Goal: Information Seeking & Learning: Check status

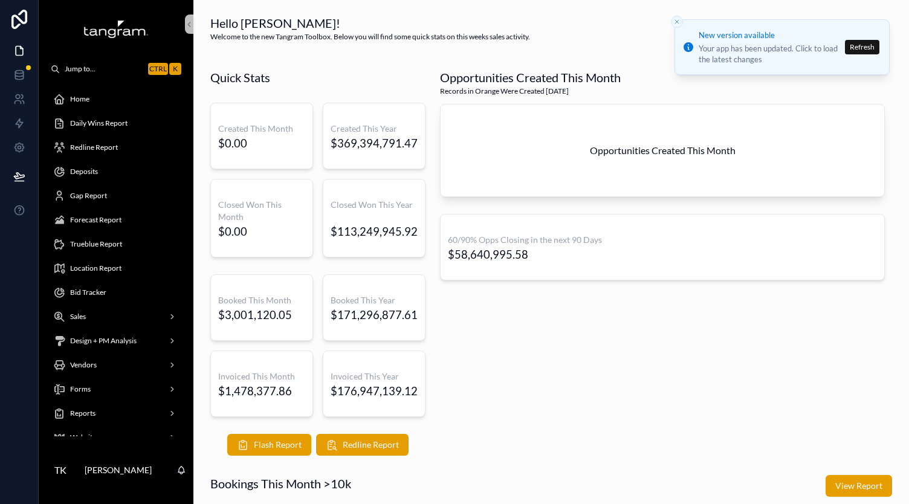
click at [112, 147] on span "Redline Report" at bounding box center [94, 148] width 48 height 10
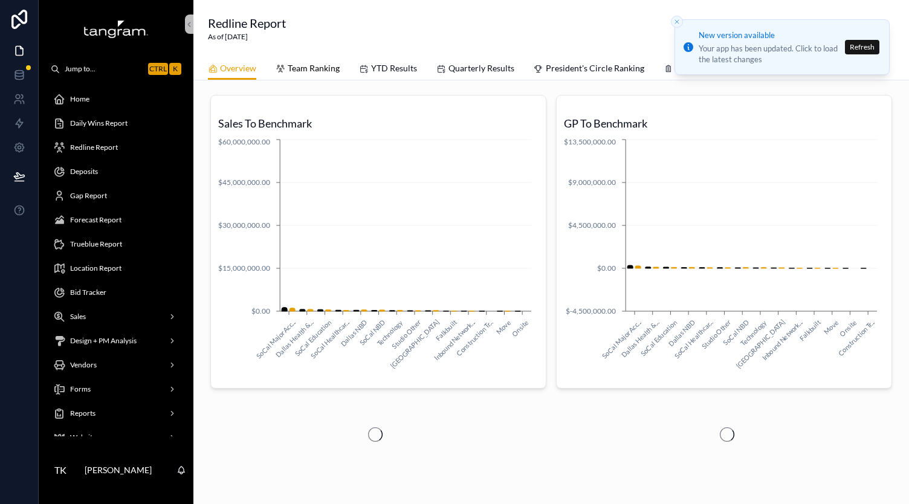
click at [308, 69] on span "Team Ranking" at bounding box center [314, 68] width 52 height 12
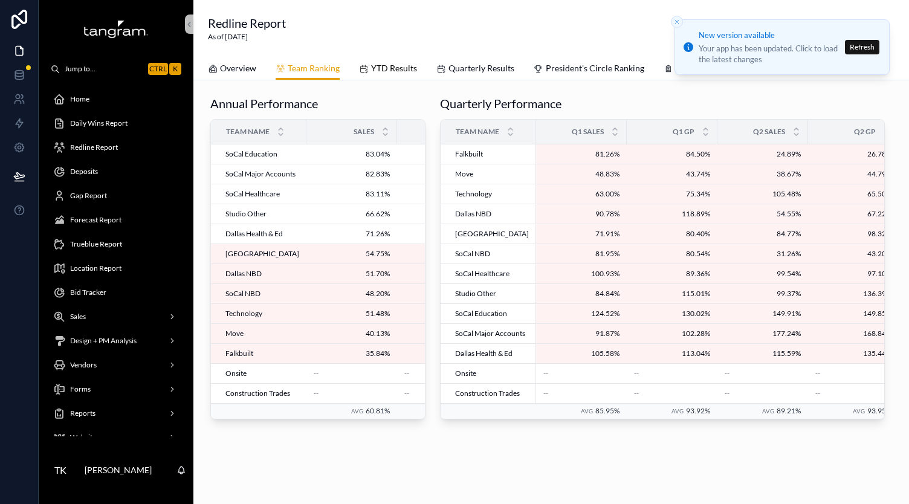
click at [404, 65] on span "YTD Results" at bounding box center [394, 68] width 46 height 12
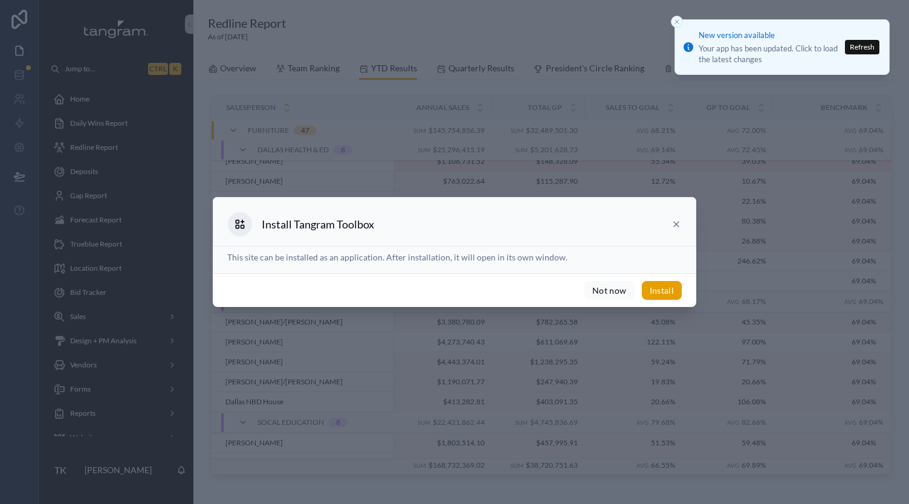
scroll to position [181, 0]
click at [601, 291] on button "Not now" at bounding box center [609, 290] width 50 height 19
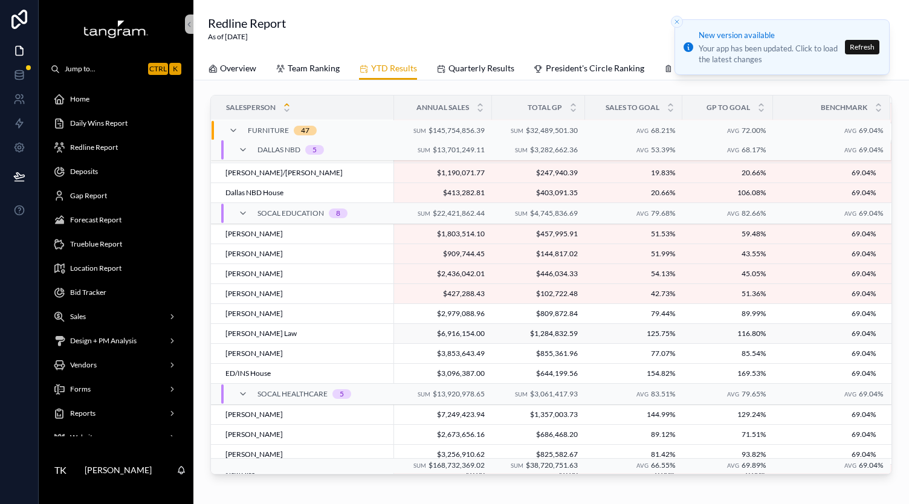
scroll to position [393, 0]
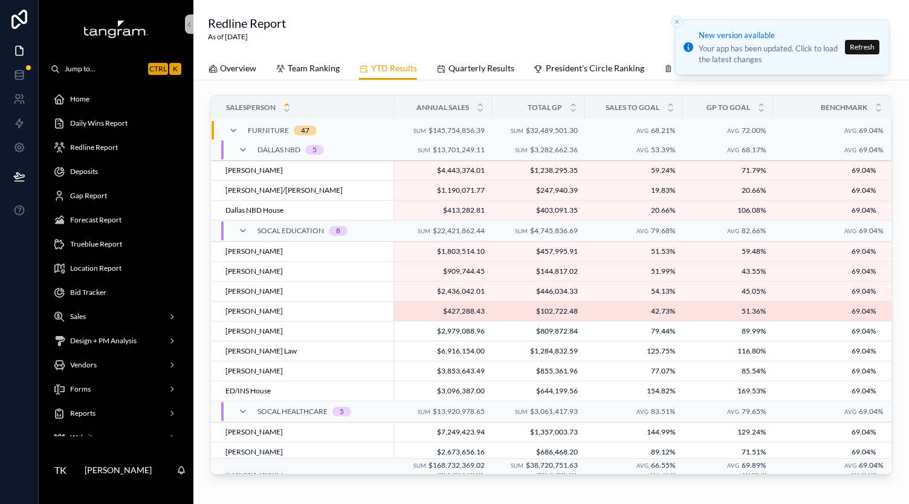
click at [497, 309] on td "$102,722.48 $102,722.48" at bounding box center [538, 312] width 93 height 20
click at [476, 308] on span "$427,288.43" at bounding box center [442, 311] width 83 height 10
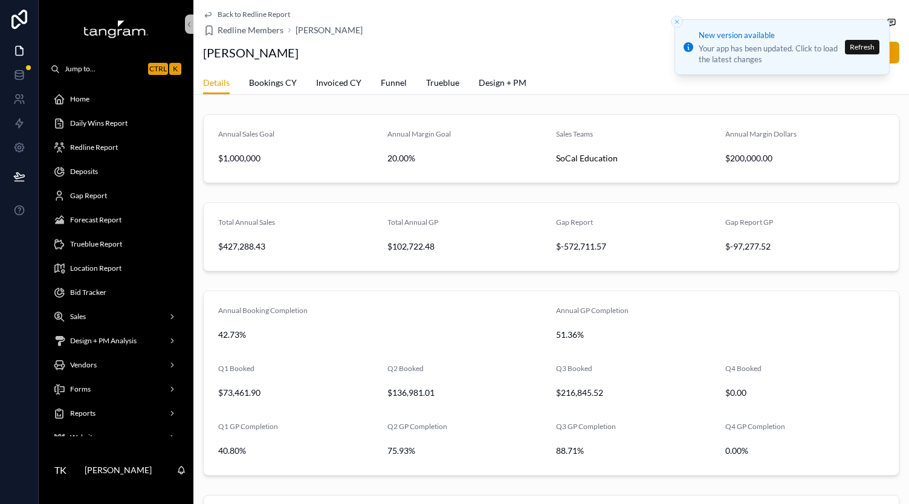
click at [451, 281] on div "Annual Sales Goal $1,000,000 Annual Margin Goal 20.00% Sales Teams SoCal Educat…" at bounding box center [551, 421] width 716 height 625
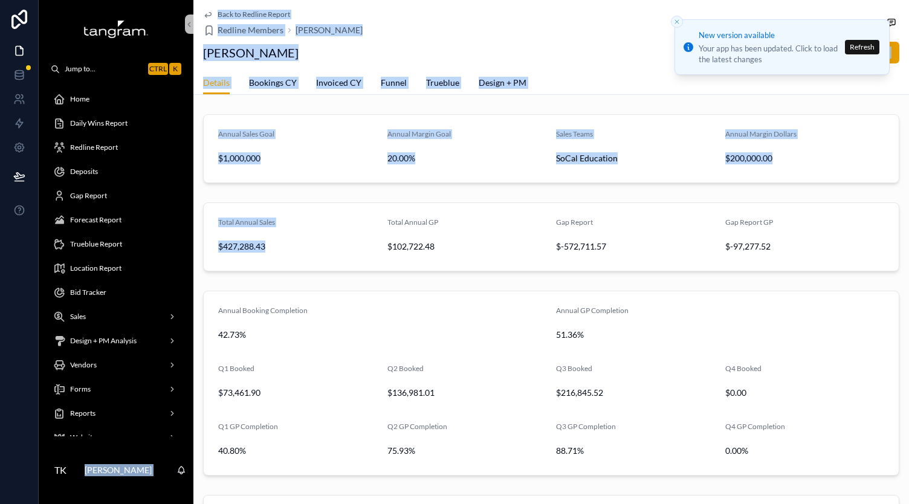
drag, startPoint x: 242, startPoint y: 246, endPoint x: 185, endPoint y: 248, distance: 57.5
click at [185, 248] on div "Jump to... Ctrl K Home Daily Wins Report Redline Report Deposits Gap Report For…" at bounding box center [474, 252] width 870 height 504
click at [357, 269] on form "Total Annual Sales $427,288.43 Total Annual GP $102,722.48 Gap Report $-572,711…" at bounding box center [551, 237] width 695 height 68
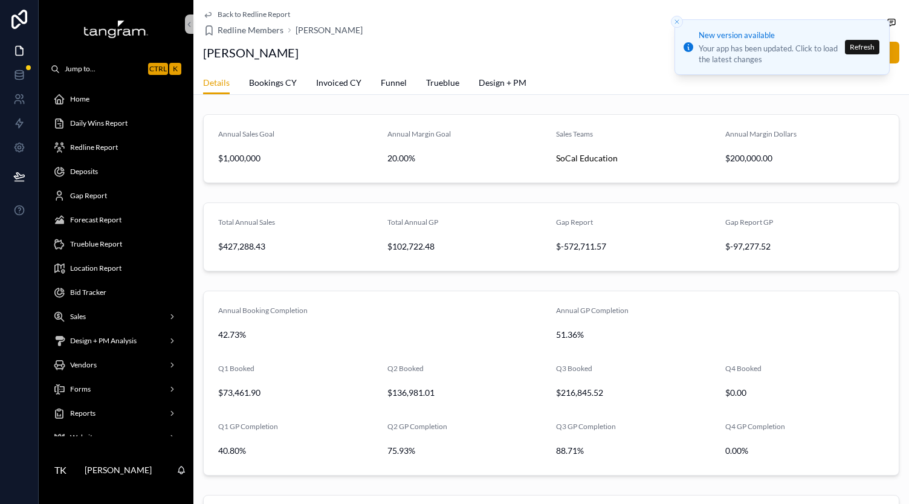
drag, startPoint x: 338, startPoint y: 285, endPoint x: 314, endPoint y: 234, distance: 57.0
click at [338, 286] on div "Annual Booking Completion 42.73% Annual GP Completion 51.36% Q1 Booked $73,461.…" at bounding box center [551, 383] width 716 height 195
click at [203, 8] on div "Back to Redline Report Redline Members [PERSON_NAME] [PERSON_NAME] Edit" at bounding box center [551, 35] width 696 height 71
click at [204, 10] on icon "scrollable content" at bounding box center [208, 15] width 10 height 10
